Goal: Information Seeking & Learning: Learn about a topic

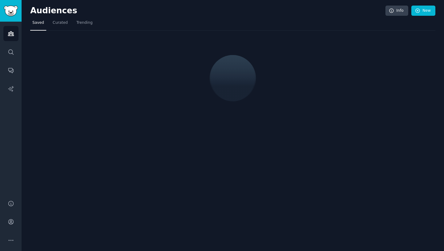
click at [198, 6] on h2 "Audiences" at bounding box center [207, 11] width 355 height 10
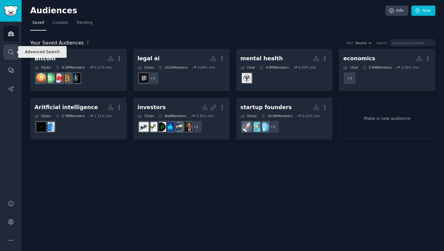
click at [12, 50] on icon "Sidebar" at bounding box center [11, 52] width 6 height 6
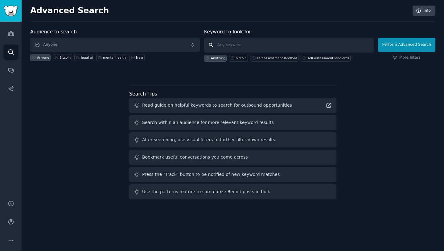
click at [229, 47] on input "text" at bounding box center [289, 45] width 170 height 15
type input "verkada"
click button "Perform Advanced Search" at bounding box center [406, 45] width 57 height 14
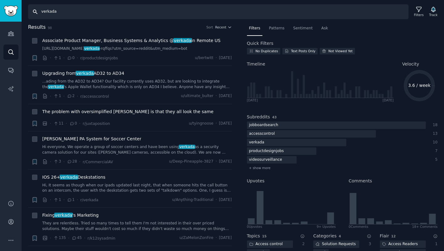
click at [70, 14] on input "verkada" at bounding box center [218, 11] width 381 height 15
type input "cloud based access control"
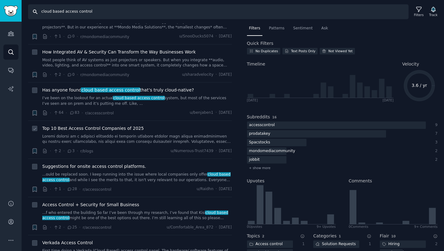
scroll to position [28, 0]
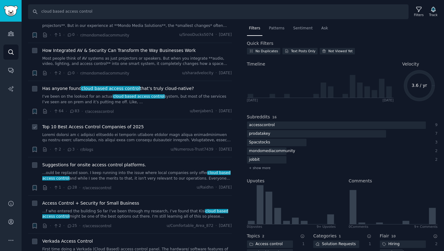
click at [123, 125] on span "Top 10 Best Access Control Companies of 2025" at bounding box center [93, 126] width 102 height 6
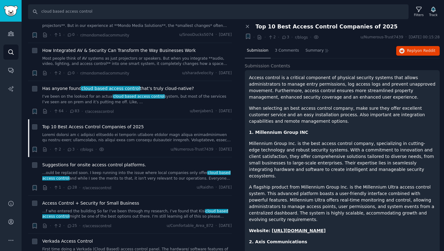
click at [327, 119] on p "When selecting an best access control company, make sure they offer excellent c…" at bounding box center [342, 114] width 187 height 19
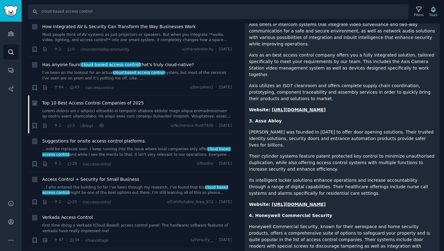
scroll to position [52, 0]
click at [148, 111] on link at bounding box center [137, 114] width 190 height 11
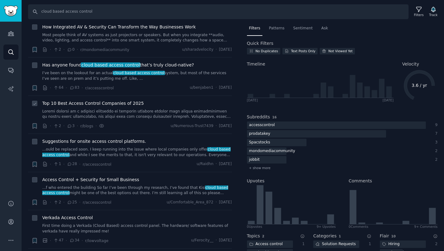
click at [149, 112] on link at bounding box center [137, 114] width 190 height 11
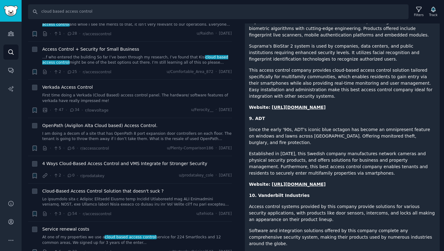
scroll to position [183, 0]
click at [138, 93] on link "First time doing a Verkada (Cloud Based) access control panel. The hardware/ so…" at bounding box center [137, 97] width 190 height 11
